Goal: Task Accomplishment & Management: Use online tool/utility

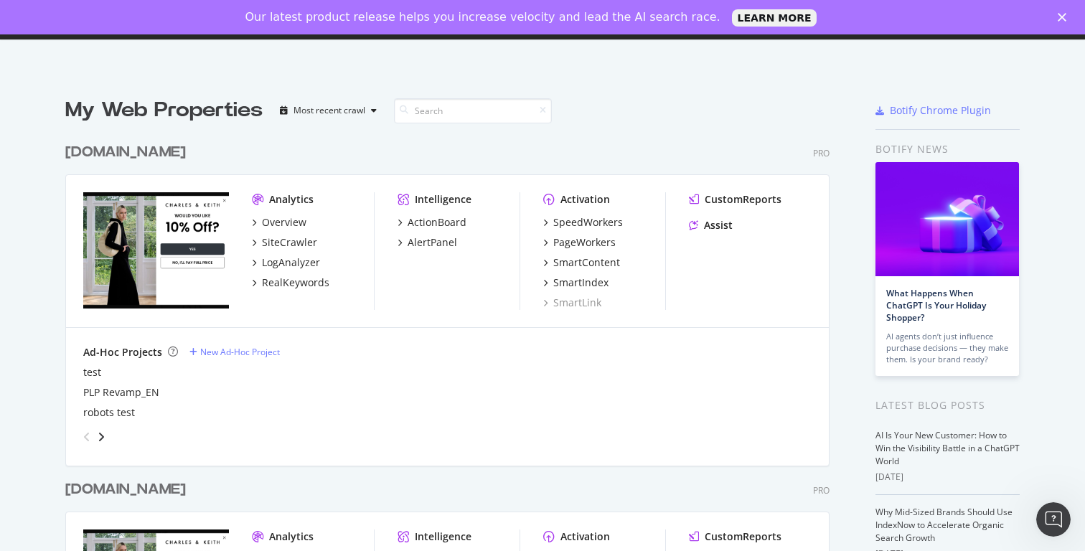
click at [636, 164] on div "charleskeith.com Pro Analytics Overview SiteCrawler LogAnalyzer RealKeywords In…" at bounding box center [453, 293] width 776 height 337
click at [452, 223] on div "ActionBoard" at bounding box center [437, 222] width 59 height 14
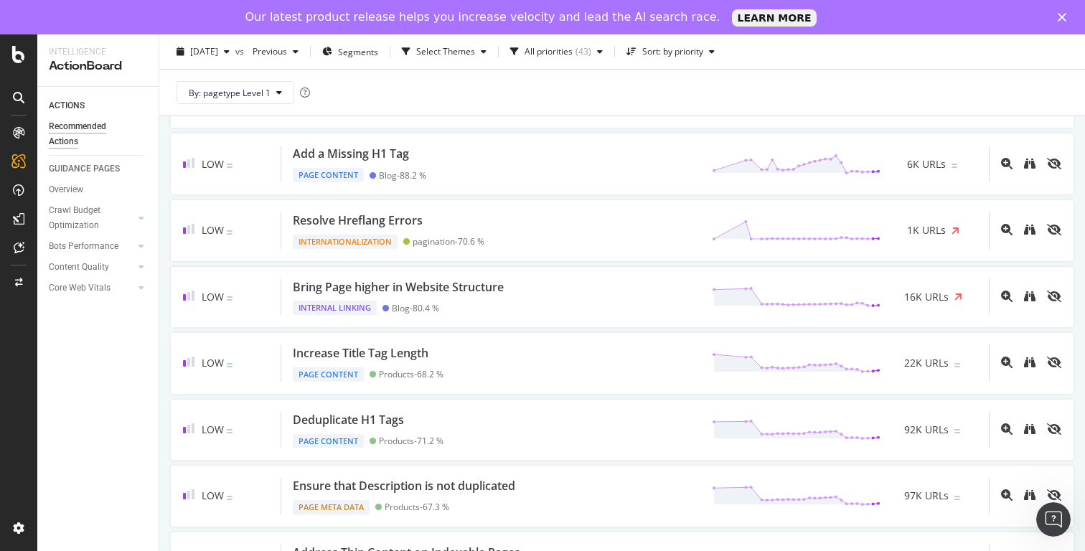
scroll to position [337, 0]
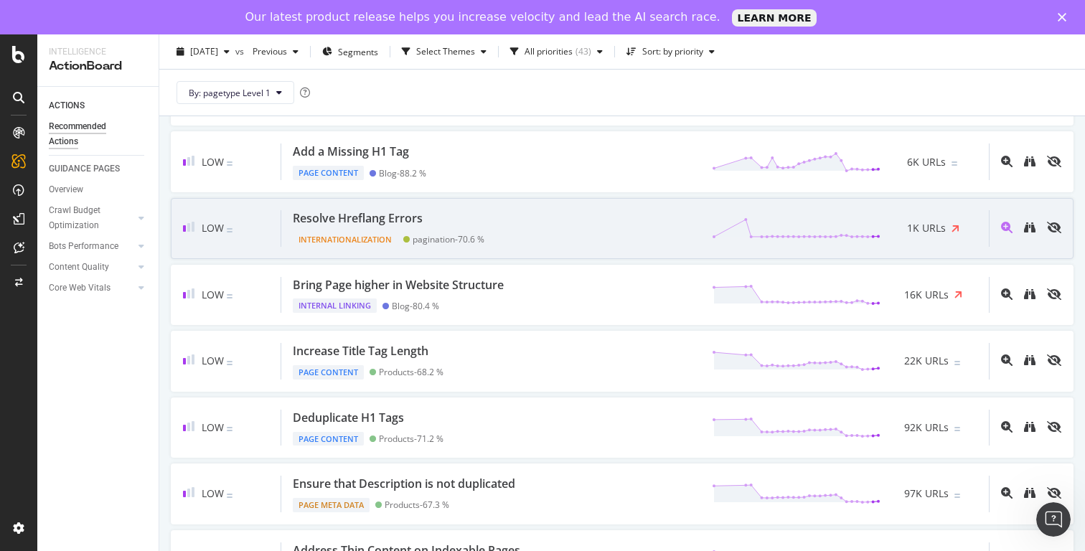
click at [396, 230] on div "Internationalization pagination - 70.6 %" at bounding box center [389, 237] width 192 height 20
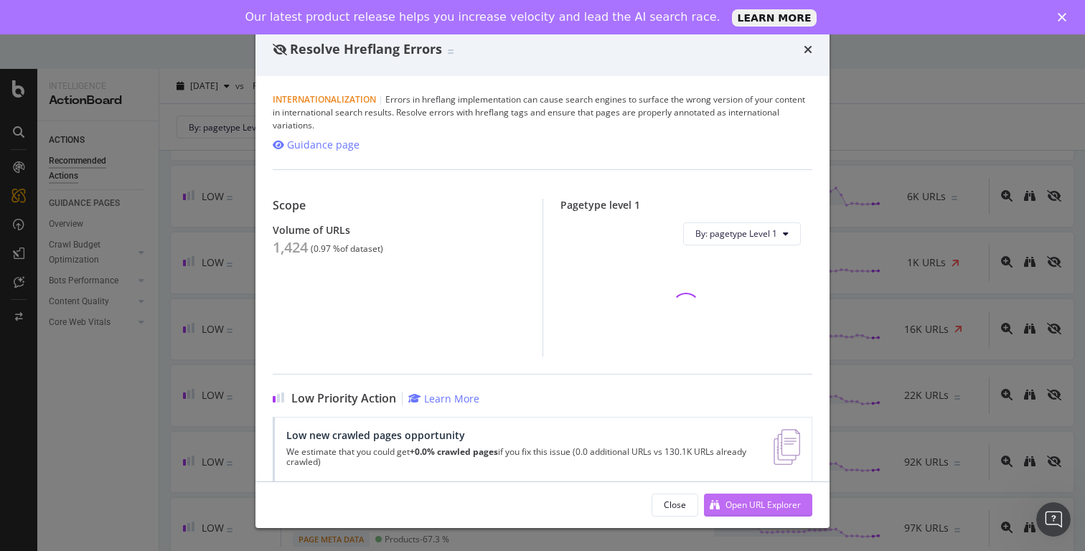
click at [777, 505] on div "Open URL Explorer" at bounding box center [763, 505] width 75 height 12
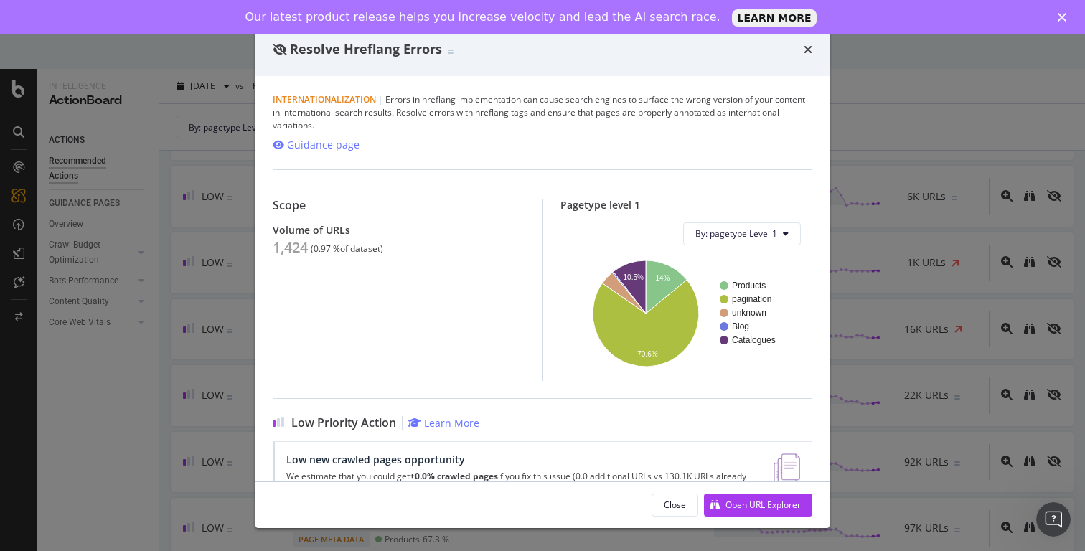
click at [923, 354] on div "Resolve Hreflang Errors Internationalization | Errors in hreflang implementatio…" at bounding box center [542, 275] width 1085 height 551
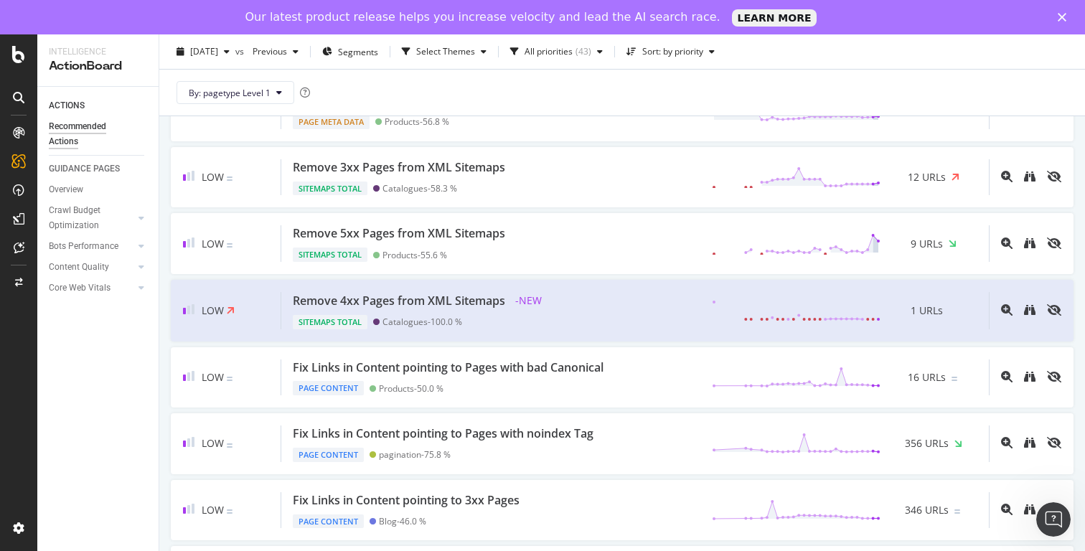
scroll to position [760, 0]
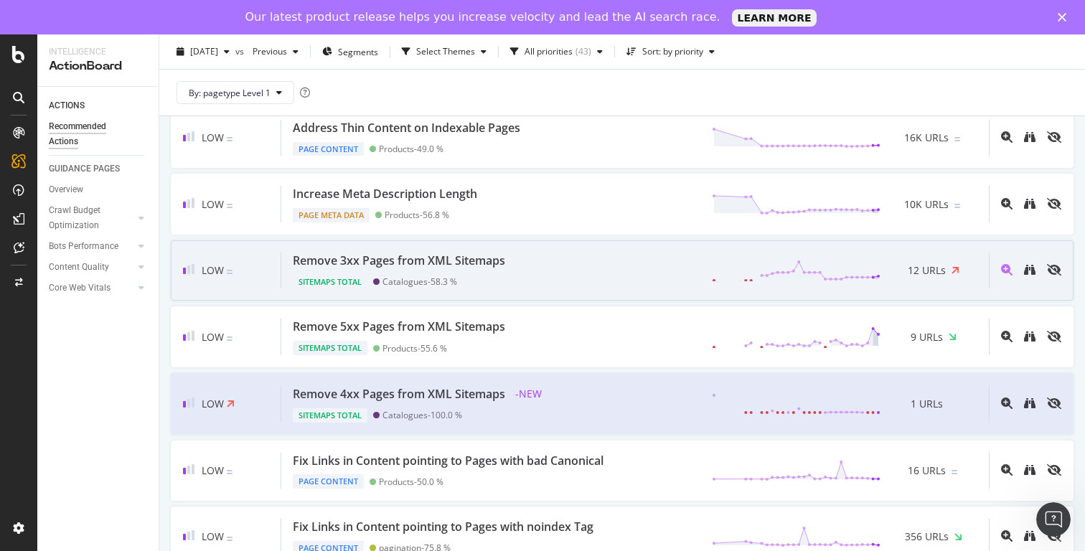
click at [475, 284] on div "Sitemaps Total Catalogues - 58.3 %" at bounding box center [402, 279] width 218 height 20
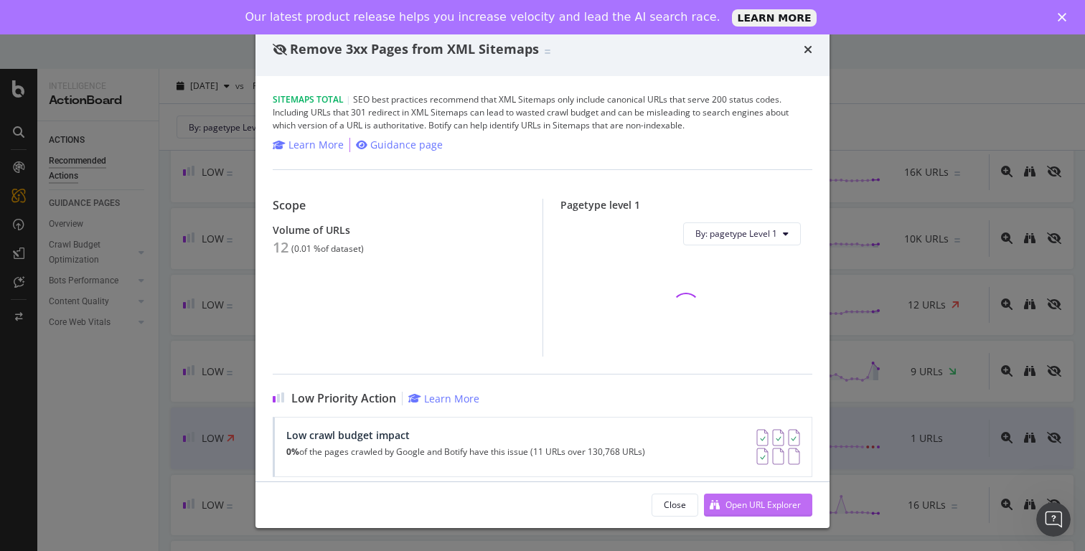
click at [775, 510] on div "Open URL Explorer" at bounding box center [763, 505] width 75 height 12
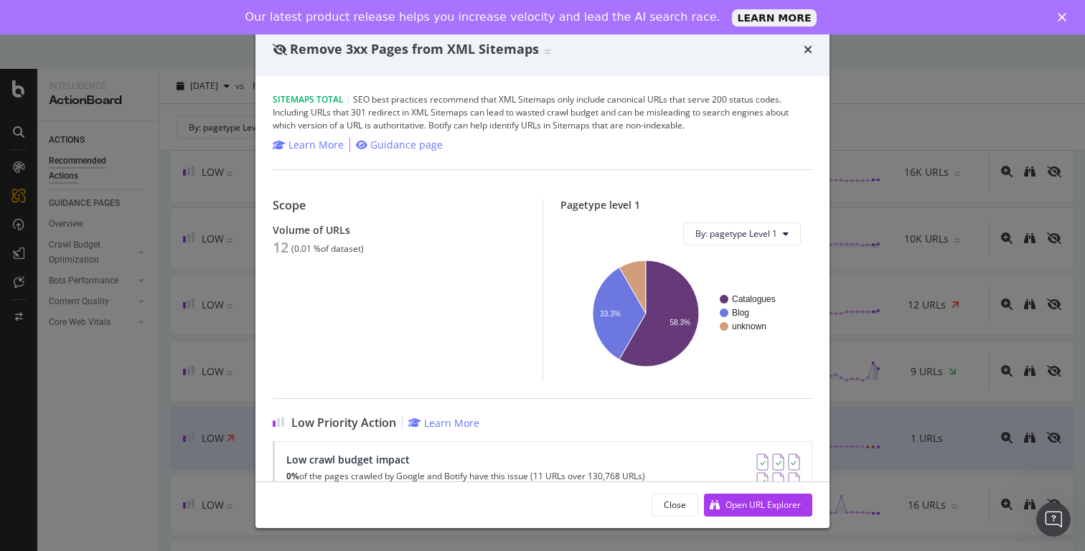
click at [984, 258] on div "Remove 3xx Pages from XML Sitemaps Sitemaps Total | SEO best practices recommen…" at bounding box center [542, 275] width 1085 height 551
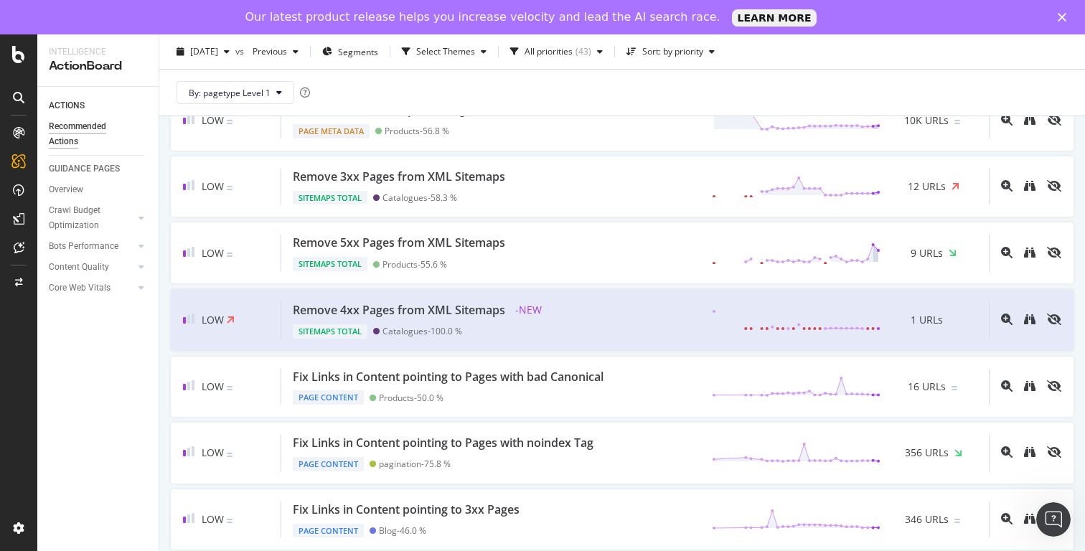
scroll to position [1176, 0]
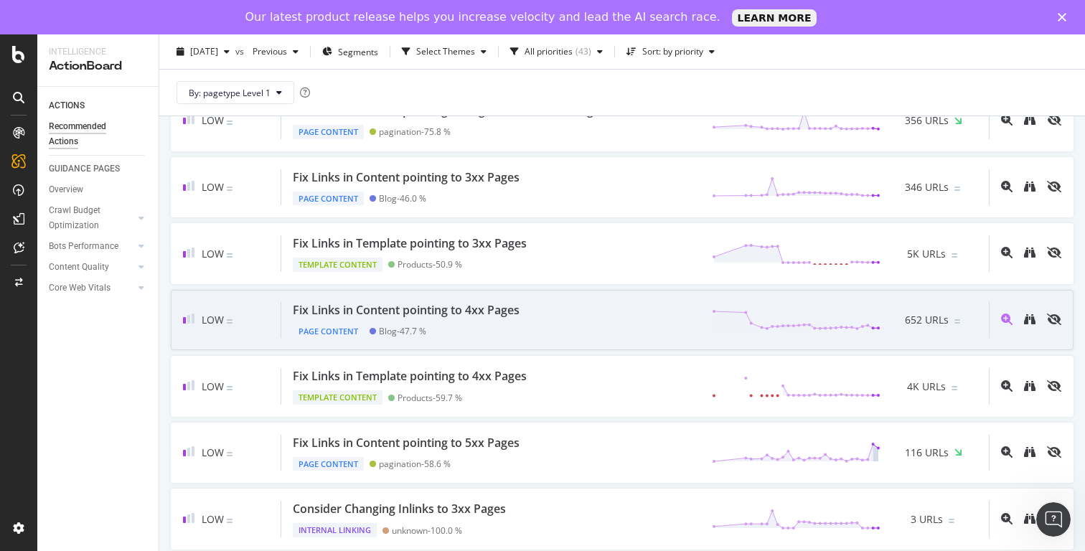
click at [592, 322] on div "Fix Links in Content pointing to 4xx Pages Page Content Blog - 47.7 % 652 URLs" at bounding box center [635, 320] width 708 height 37
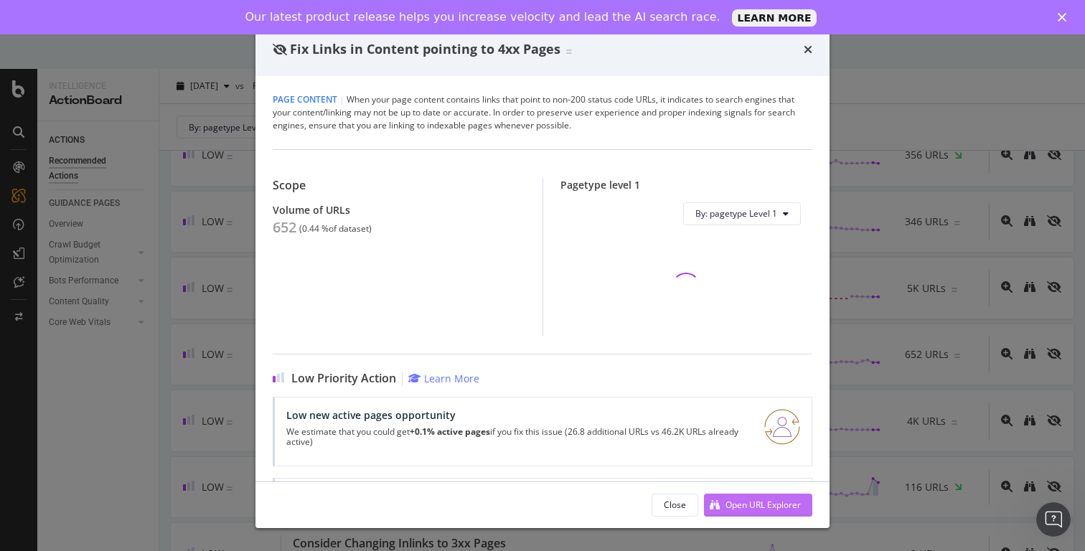
click at [741, 500] on div "Open URL Explorer" at bounding box center [763, 505] width 75 height 12
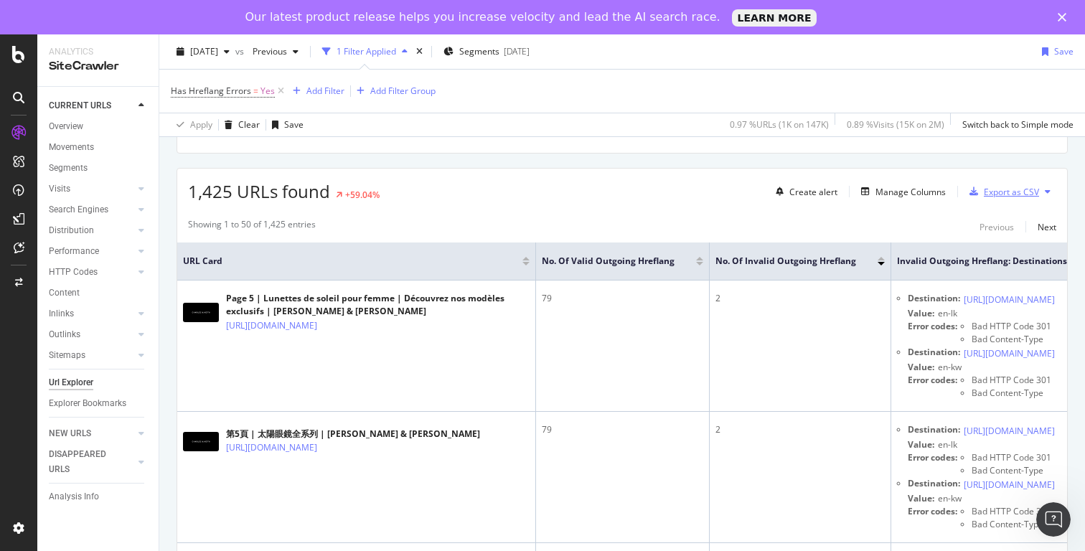
click at [991, 195] on div "Export as CSV" at bounding box center [1011, 192] width 55 height 12
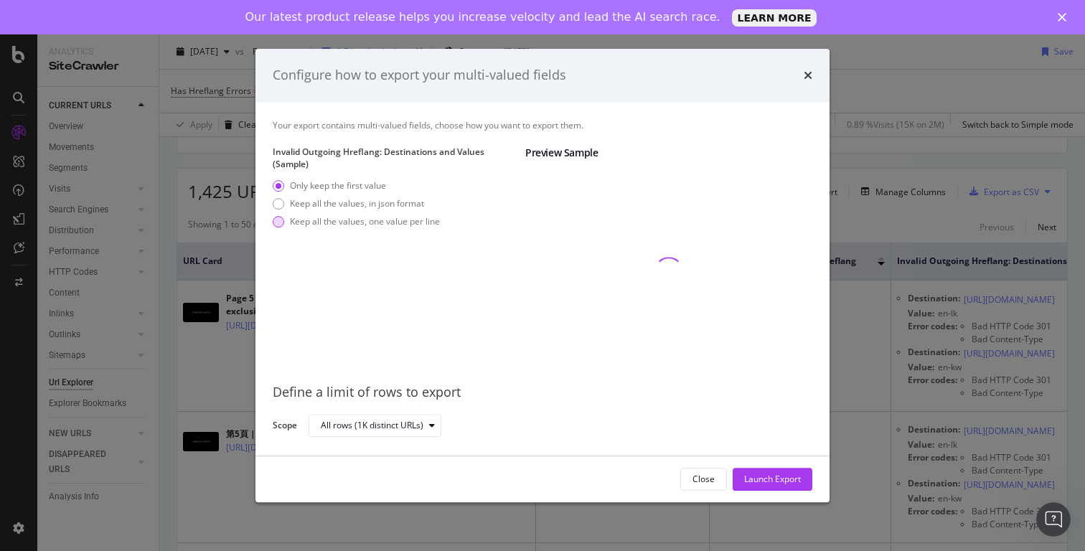
click at [336, 225] on div "Keep all the values, one value per line" at bounding box center [365, 222] width 150 height 12
click at [779, 473] on div "Launch Export" at bounding box center [772, 479] width 57 height 12
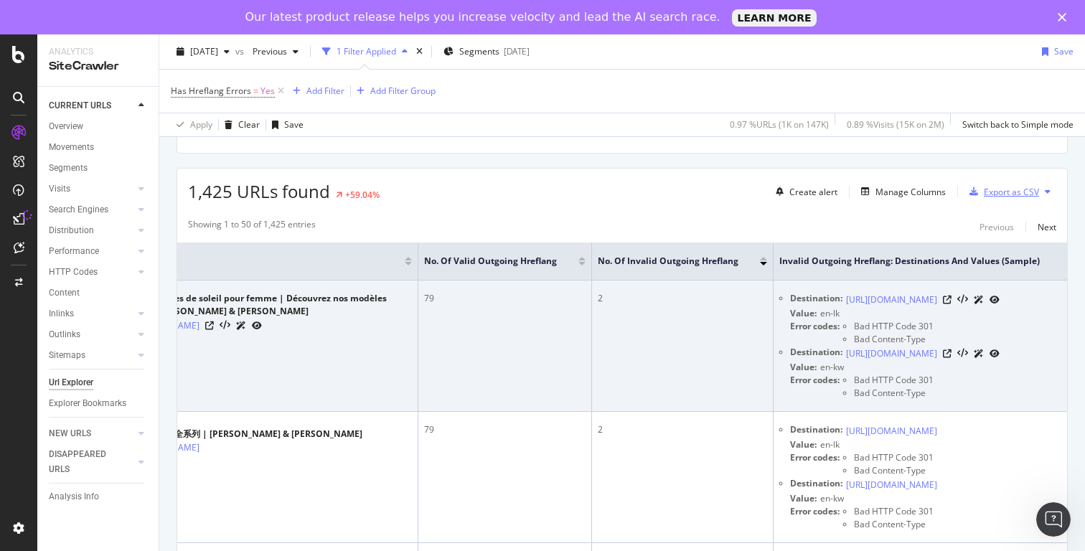
scroll to position [0, 192]
click at [952, 298] on icon at bounding box center [947, 300] width 9 height 9
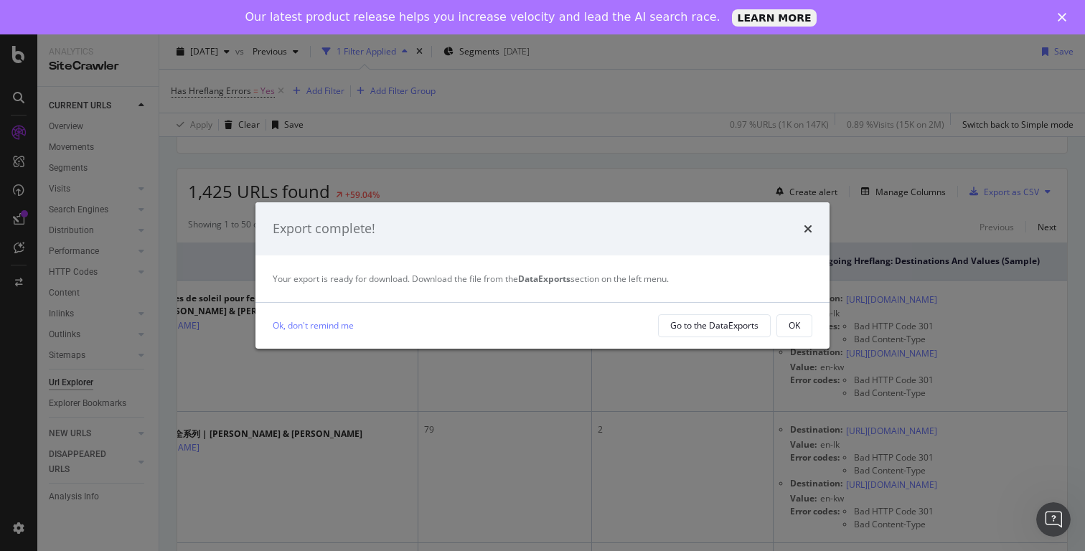
click at [803, 236] on div "Export complete!" at bounding box center [543, 229] width 540 height 19
click at [802, 229] on div "Export complete!" at bounding box center [543, 229] width 540 height 19
click at [816, 228] on div "Export complete!" at bounding box center [543, 228] width 574 height 53
click at [812, 228] on icon "times" at bounding box center [808, 228] width 9 height 11
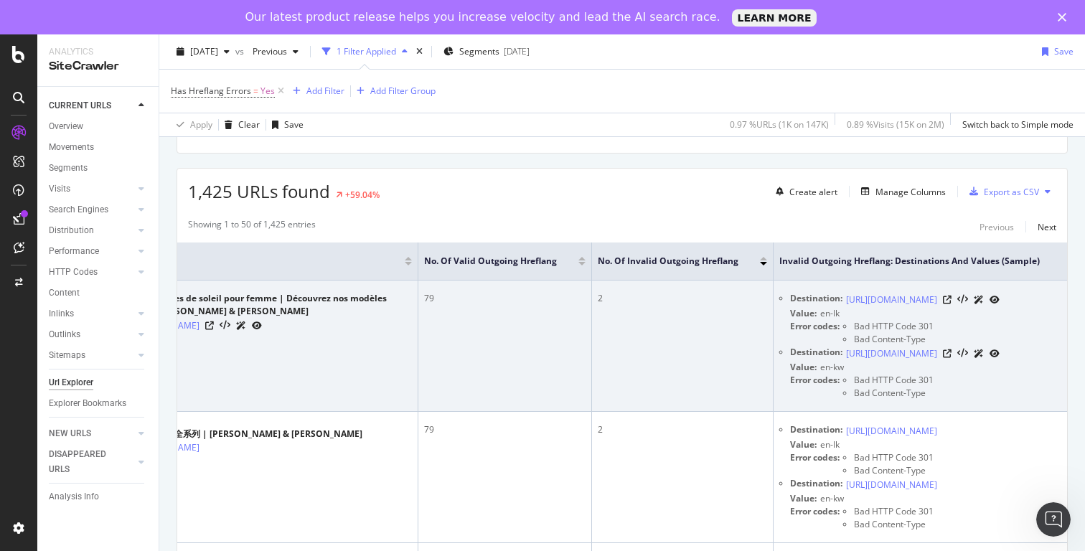
scroll to position [0, 0]
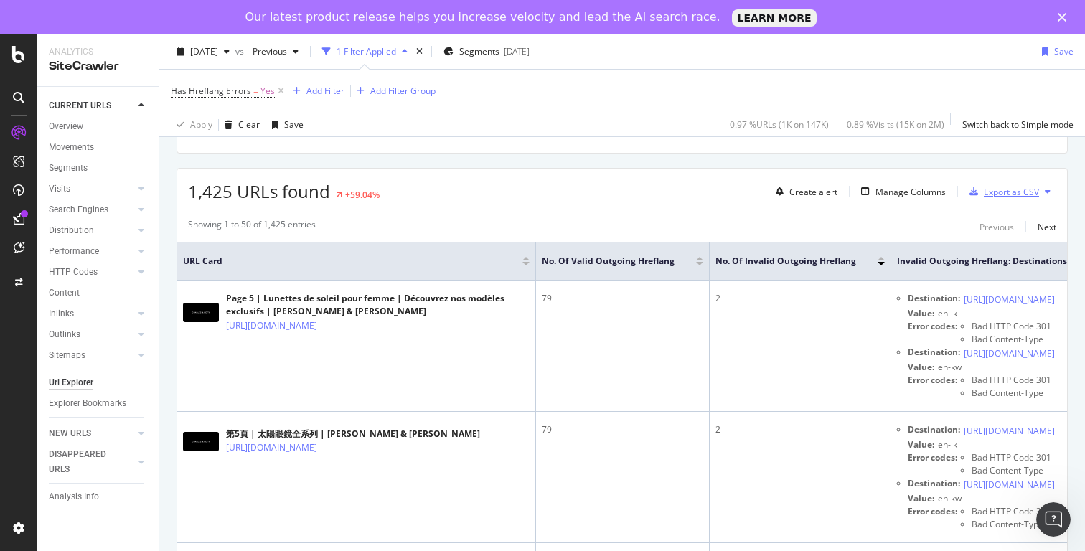
click at [1006, 193] on div "Export as CSV" at bounding box center [1011, 192] width 55 height 12
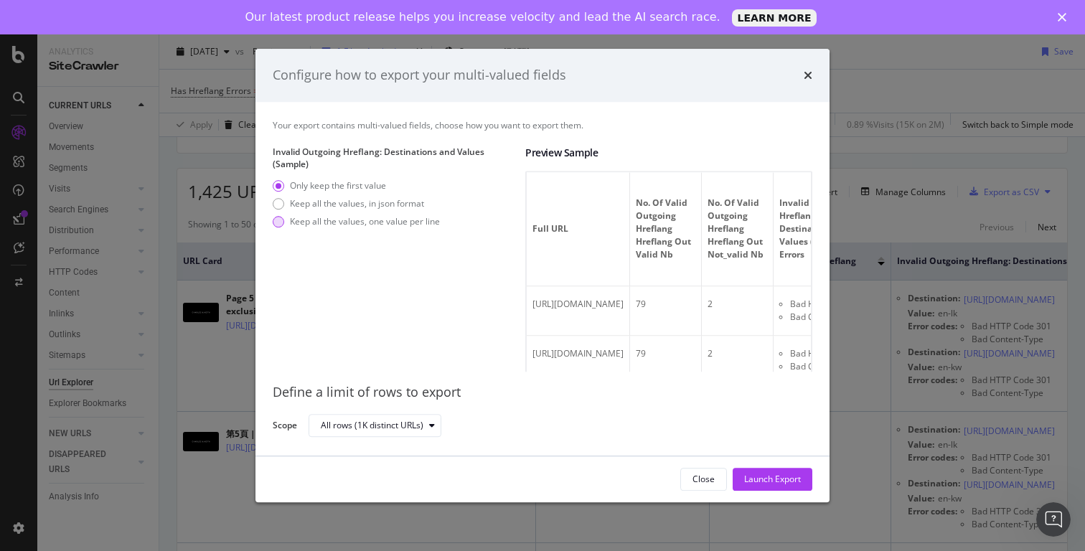
click at [378, 226] on div "Keep all the values, one value per line" at bounding box center [365, 222] width 150 height 12
click at [776, 484] on div "Launch Export" at bounding box center [772, 479] width 57 height 12
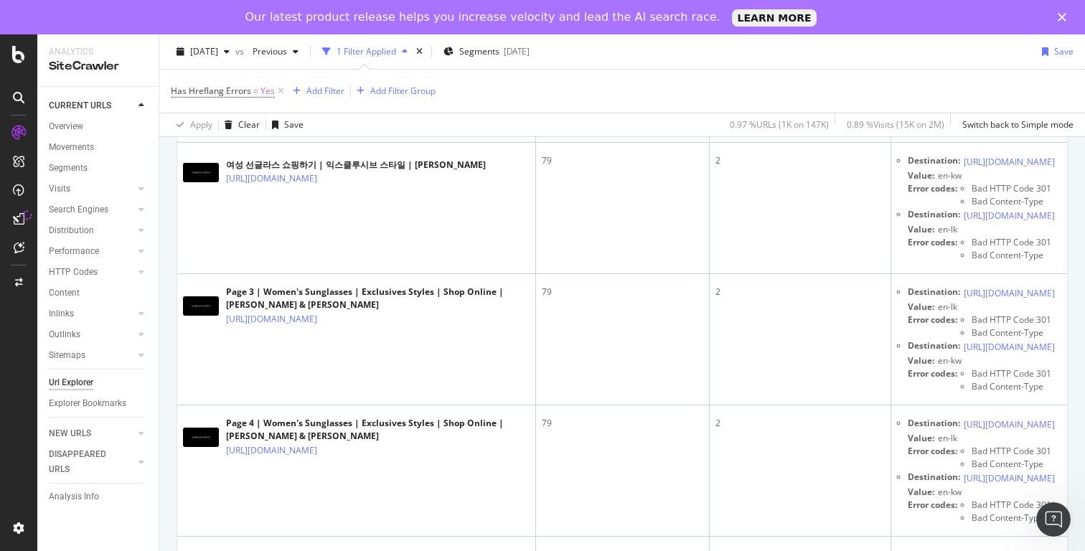
scroll to position [5005, 0]
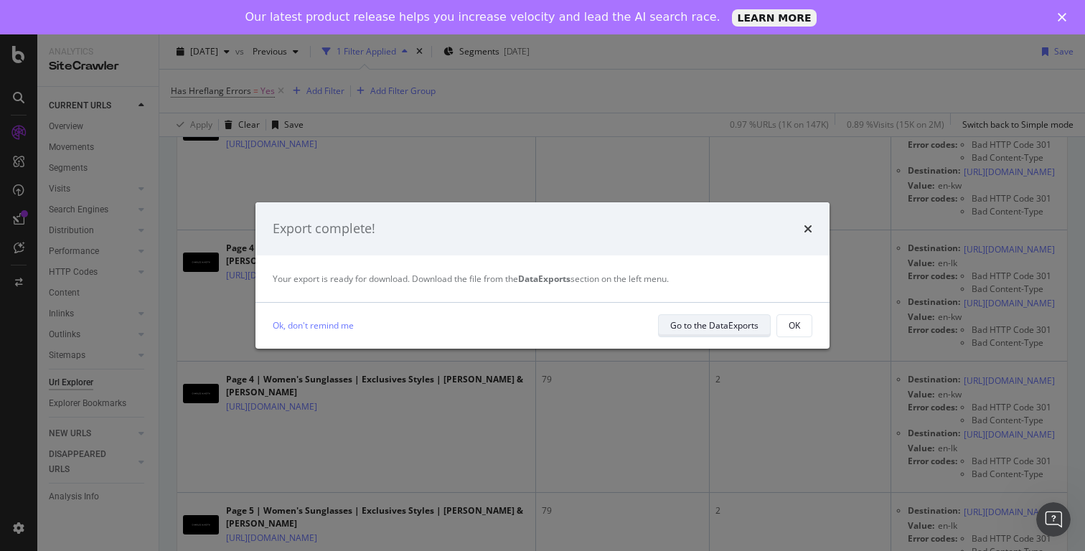
click at [729, 321] on div "Go to the DataExports" at bounding box center [715, 325] width 88 height 12
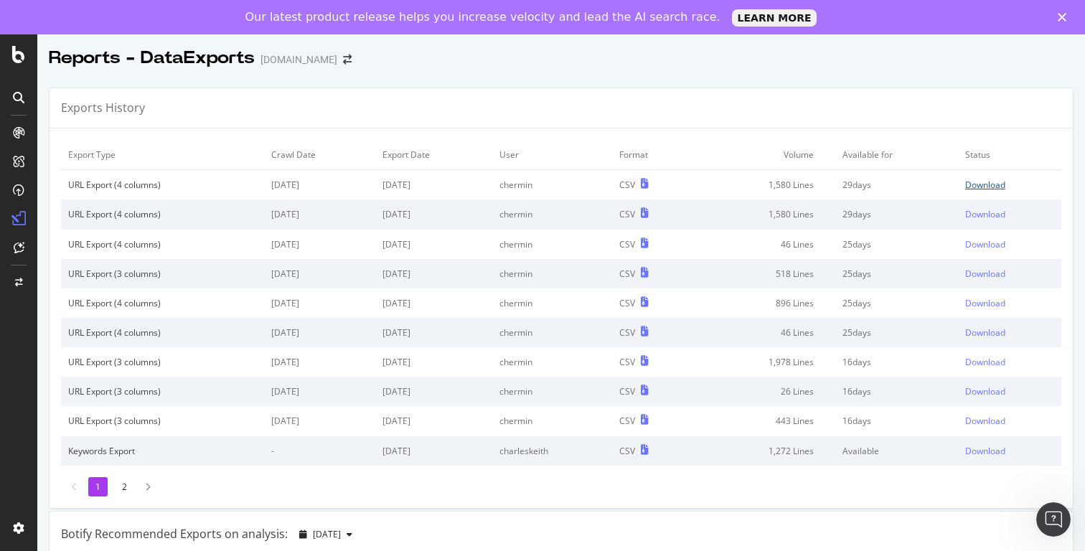
click at [971, 182] on div "Download" at bounding box center [986, 185] width 40 height 12
click at [966, 184] on div "Download" at bounding box center [986, 185] width 40 height 12
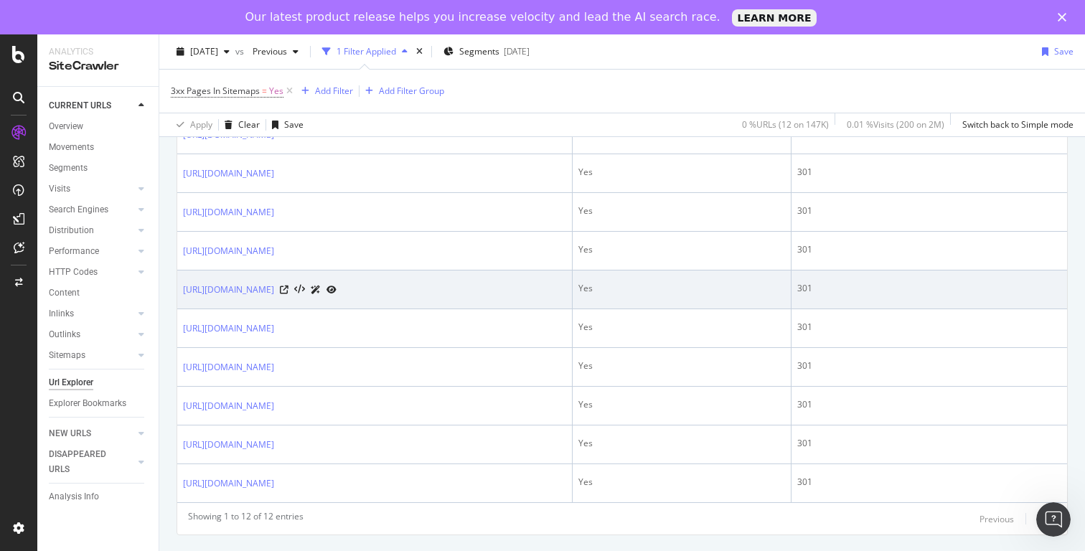
scroll to position [469, 0]
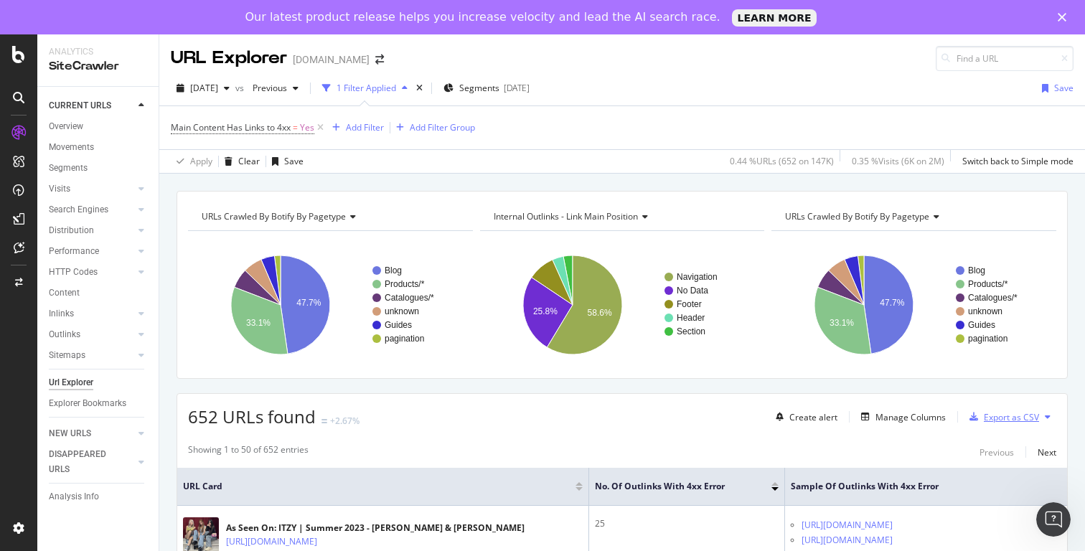
click at [984, 415] on div "Export as CSV" at bounding box center [1011, 417] width 55 height 12
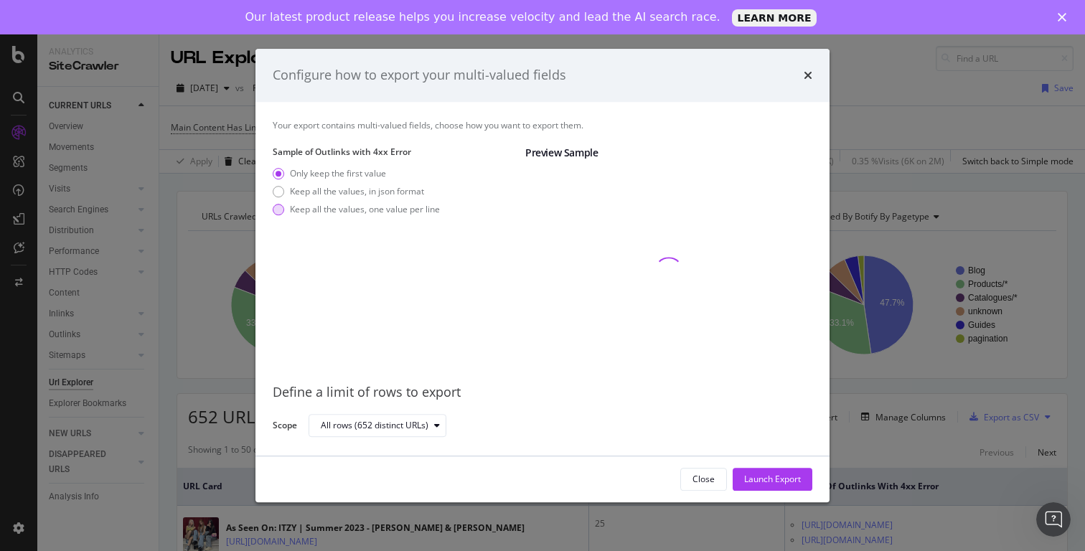
click at [410, 205] on div "Keep all the values, one value per line" at bounding box center [365, 209] width 150 height 12
click at [796, 485] on div "Launch Export" at bounding box center [772, 479] width 57 height 12
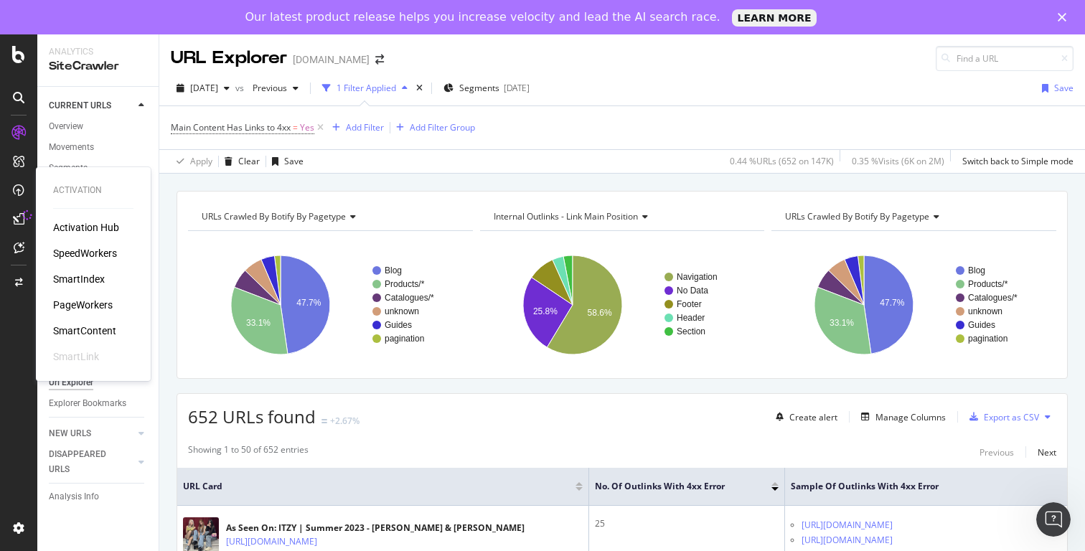
click at [22, 215] on icon at bounding box center [28, 216] width 12 height 12
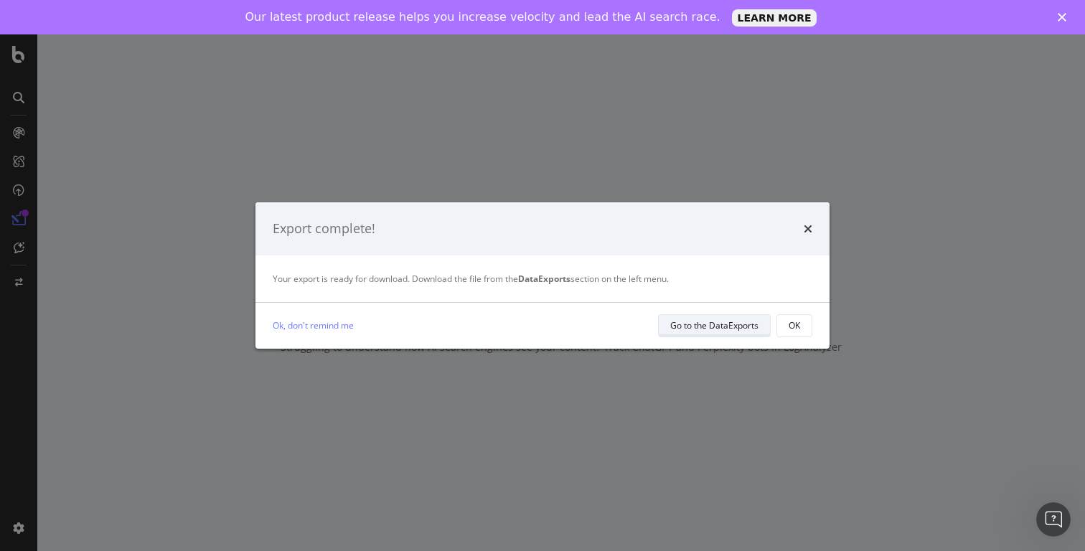
click at [721, 334] on div "Go to the DataExports" at bounding box center [715, 326] width 88 height 20
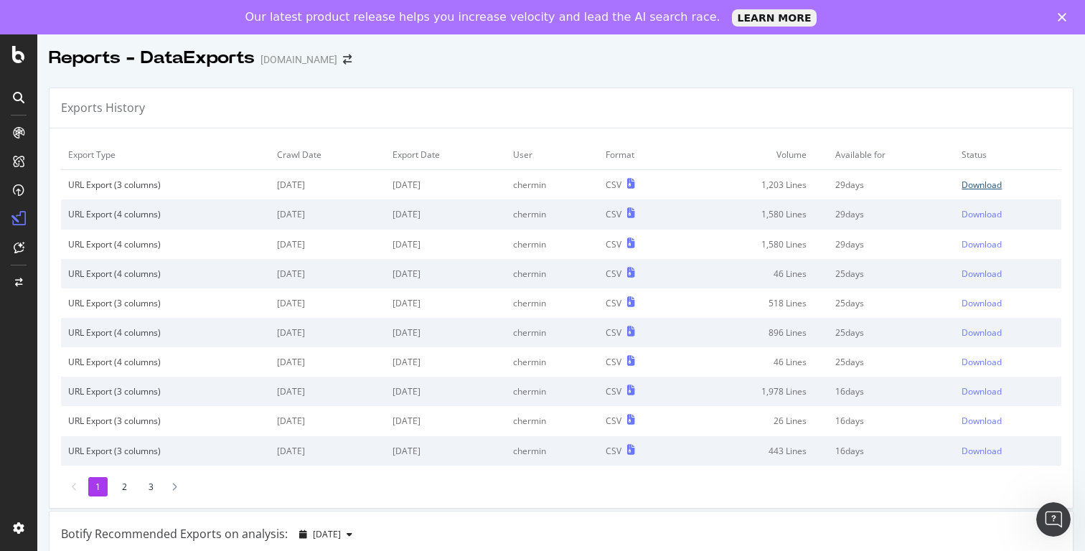
click at [962, 189] on div "Download" at bounding box center [982, 185] width 40 height 12
click at [449, 75] on div at bounding box center [561, 73] width 1048 height 6
